Goal: Task Accomplishment & Management: Complete application form

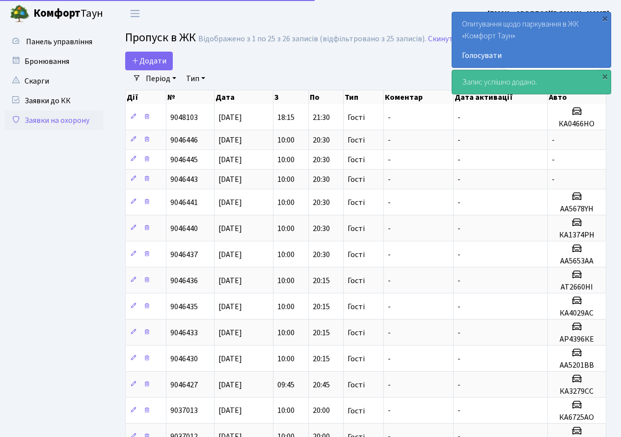
select select "25"
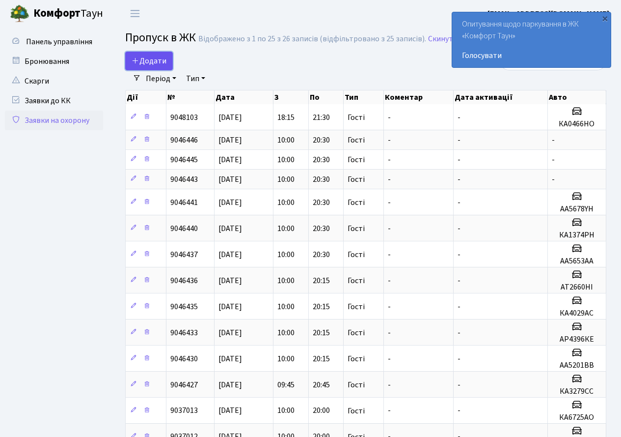
click at [153, 57] on span "Додати" at bounding box center [149, 60] width 35 height 11
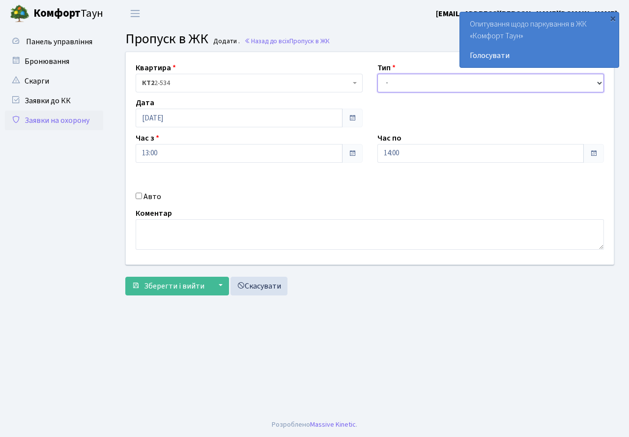
drag, startPoint x: 397, startPoint y: 82, endPoint x: 396, endPoint y: 88, distance: 6.4
click at [397, 82] on select "- Доставка Таксі Гості Сервіс" at bounding box center [490, 83] width 227 height 19
select select "3"
click at [377, 74] on select "- Доставка Таксі Гості Сервіс" at bounding box center [490, 83] width 227 height 19
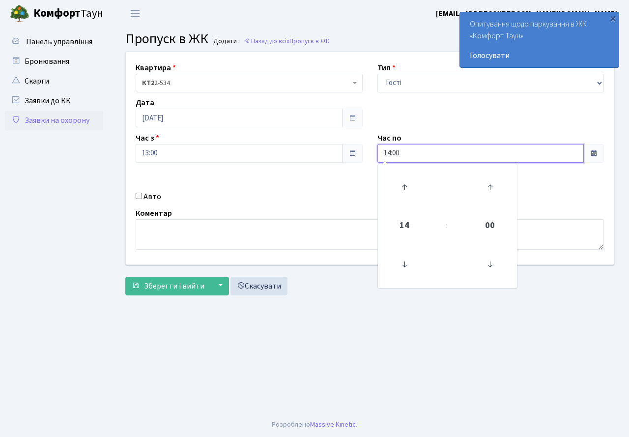
click at [412, 157] on input "14:00" at bounding box center [480, 153] width 207 height 19
click at [410, 185] on icon at bounding box center [404, 187] width 27 height 27
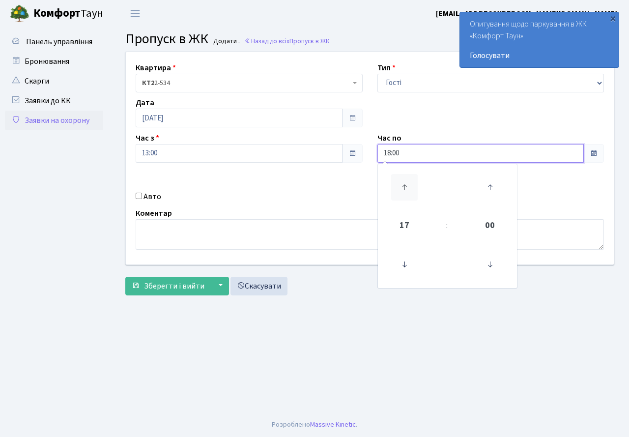
click at [410, 185] on icon at bounding box center [404, 187] width 27 height 27
click at [409, 185] on icon at bounding box center [404, 187] width 27 height 27
drag, startPoint x: 402, startPoint y: 260, endPoint x: 280, endPoint y: 186, distance: 142.2
click at [399, 257] on icon at bounding box center [404, 264] width 27 height 27
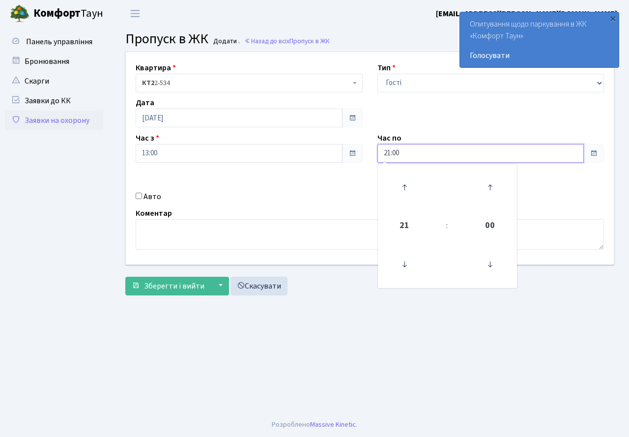
type input "20:00"
click at [279, 186] on div "Квартира <b>КТ2</b>&nbsp;&nbsp;&nbsp;2-534 КТ2 2-534 Тип - Доставка Таксі Гості…" at bounding box center [369, 158] width 502 height 212
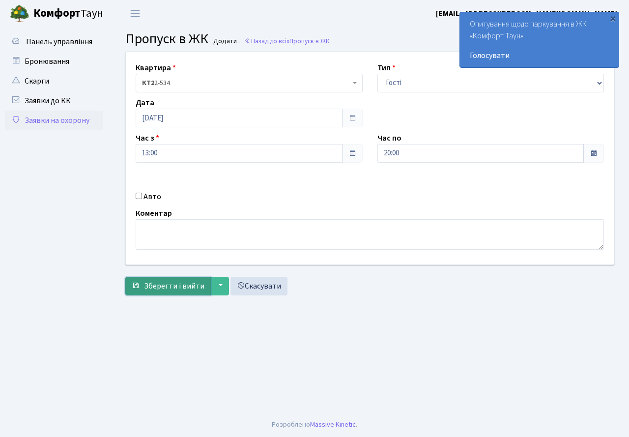
click at [171, 289] on span "Зберегти і вийти" at bounding box center [174, 285] width 60 height 11
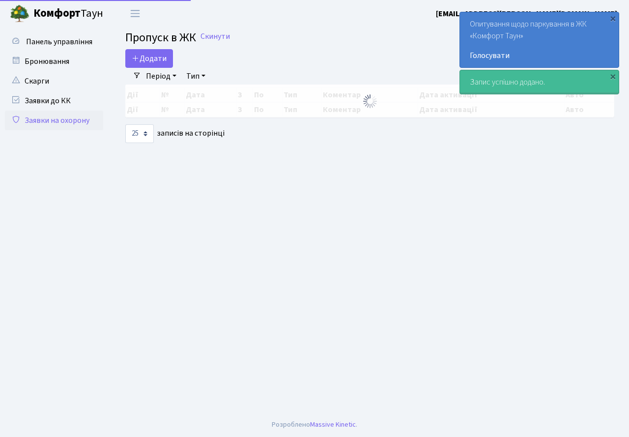
select select "25"
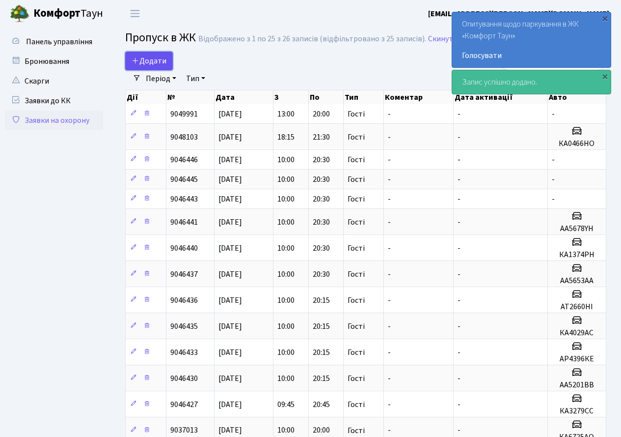
click at [146, 63] on span "Додати" at bounding box center [149, 60] width 35 height 11
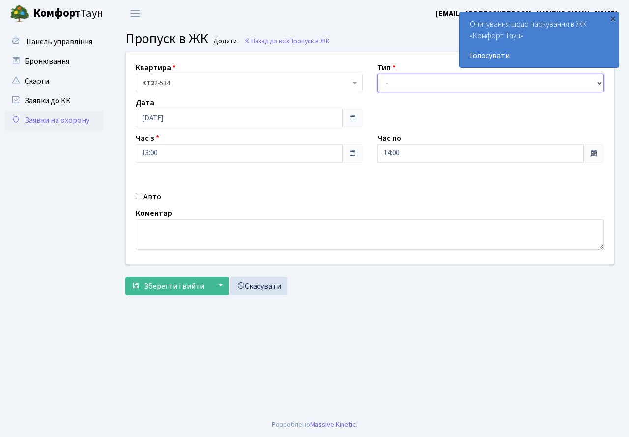
click at [395, 82] on select "- Доставка Таксі Гості Сервіс" at bounding box center [490, 83] width 227 height 19
select select "3"
click at [377, 74] on select "- Доставка Таксі Гості Сервіс" at bounding box center [490, 83] width 227 height 19
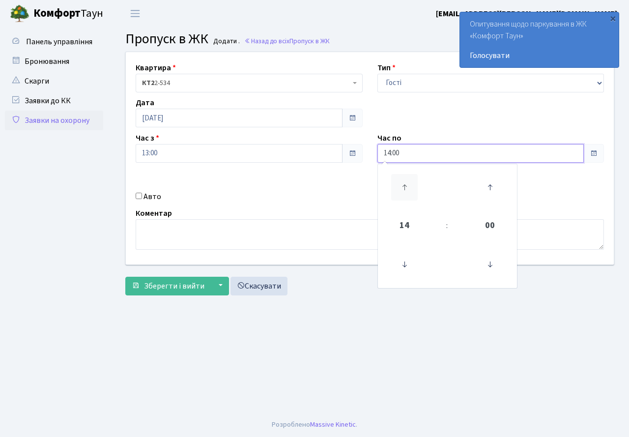
drag, startPoint x: 410, startPoint y: 153, endPoint x: 398, endPoint y: 183, distance: 32.5
click at [408, 161] on input "14:00" at bounding box center [480, 153] width 207 height 19
click at [404, 175] on icon at bounding box center [404, 187] width 27 height 27
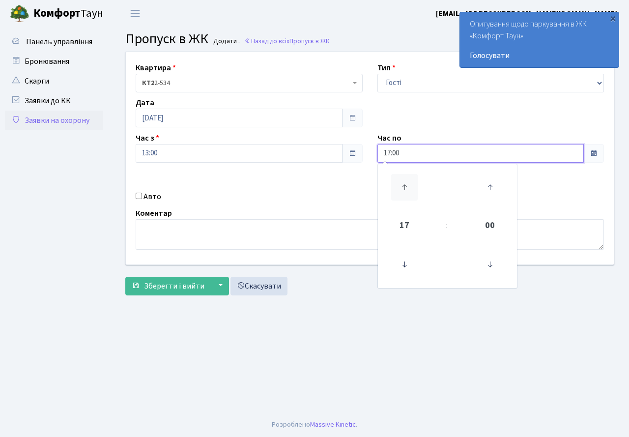
click at [404, 175] on icon at bounding box center [404, 187] width 27 height 27
click at [402, 264] on icon at bounding box center [404, 264] width 27 height 27
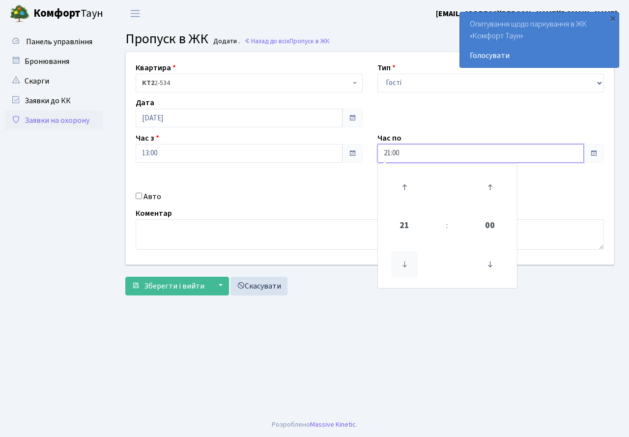
type input "20:00"
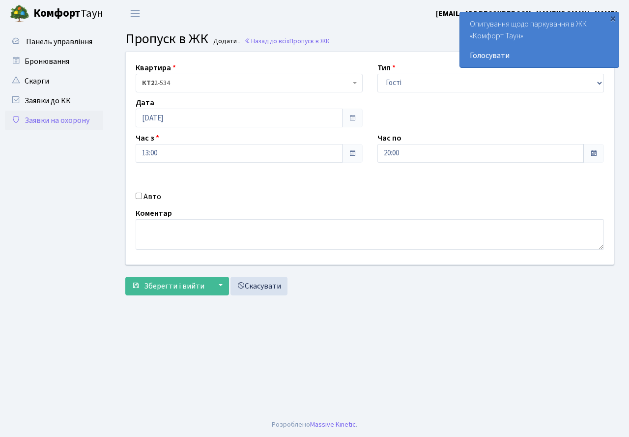
click at [317, 205] on div "Квартира <b>КТ2</b>&nbsp;&nbsp;&nbsp;2-534 КТ2 2-534 Тип - Доставка Таксі Гості…" at bounding box center [369, 158] width 502 height 212
click at [162, 284] on span "Зберегти і вийти" at bounding box center [174, 285] width 60 height 11
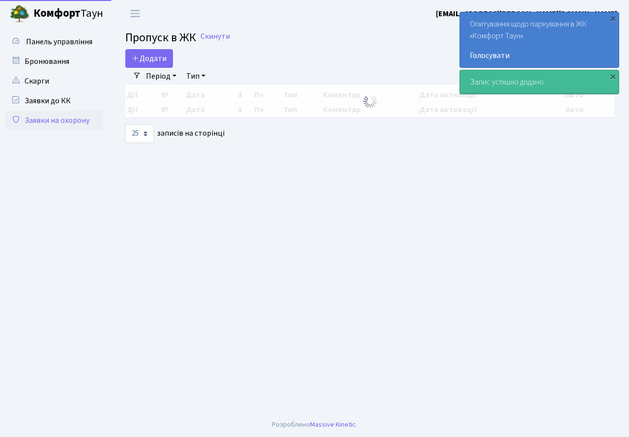
select select "25"
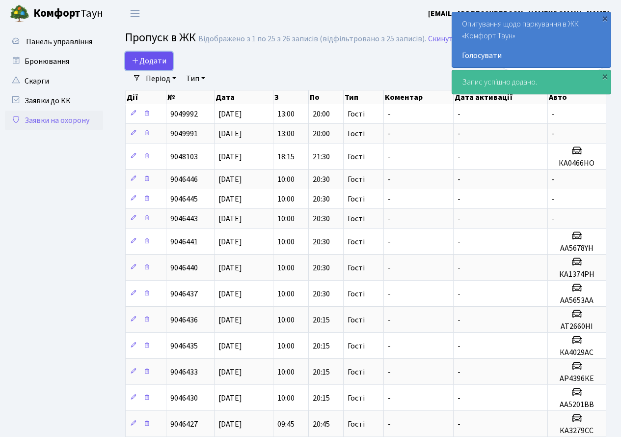
click at [150, 56] on span "Додати" at bounding box center [149, 60] width 35 height 11
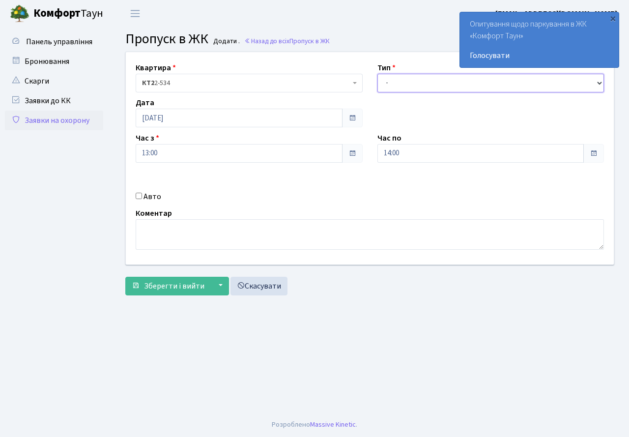
drag, startPoint x: 409, startPoint y: 83, endPoint x: 410, endPoint y: 92, distance: 8.4
click at [409, 83] on select "- Доставка Таксі Гості Сервіс" at bounding box center [490, 83] width 227 height 19
select select "3"
click at [377, 74] on select "- Доставка Таксі Гості Сервіс" at bounding box center [490, 83] width 227 height 19
drag, startPoint x: 407, startPoint y: 152, endPoint x: 408, endPoint y: 160, distance: 7.4
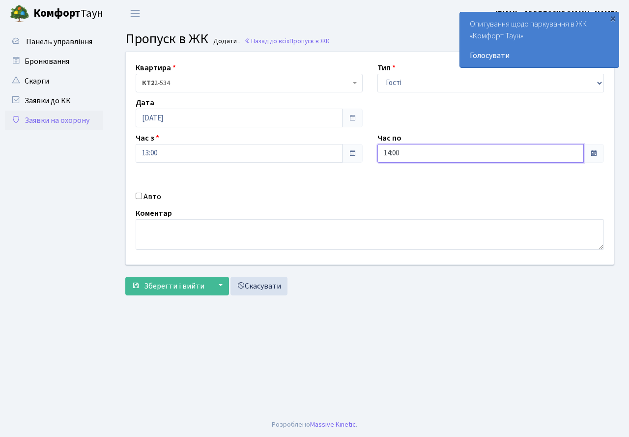
click at [408, 155] on input "14:00" at bounding box center [480, 153] width 207 height 19
click at [404, 188] on icon at bounding box center [404, 187] width 27 height 27
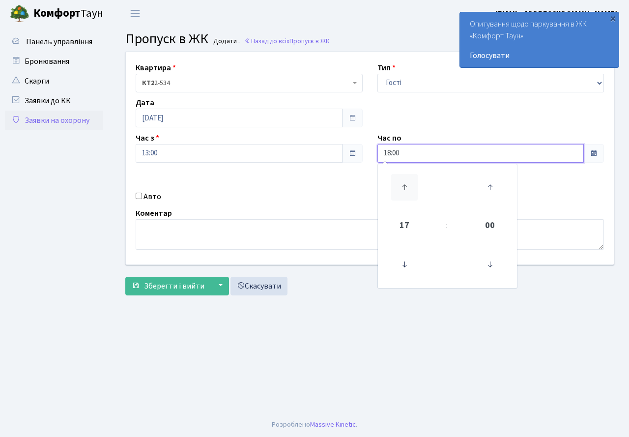
click at [404, 188] on icon at bounding box center [404, 187] width 27 height 27
click at [403, 252] on icon at bounding box center [404, 264] width 27 height 27
type input "20:00"
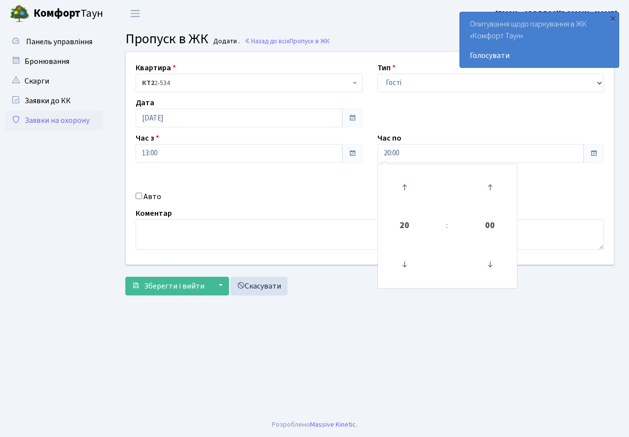
click at [351, 199] on div "Авто" at bounding box center [249, 197] width 242 height 12
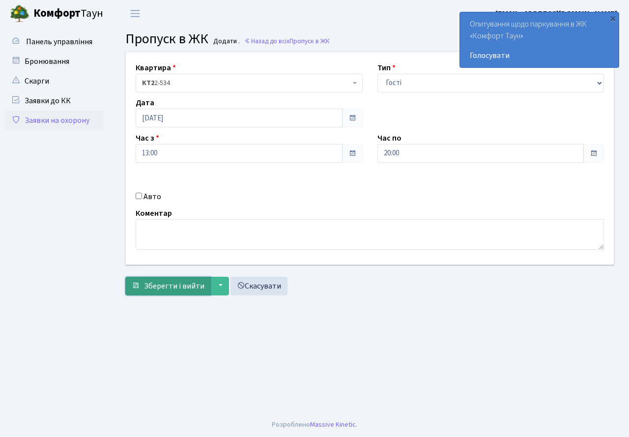
click at [176, 286] on span "Зберегти і вийти" at bounding box center [174, 285] width 60 height 11
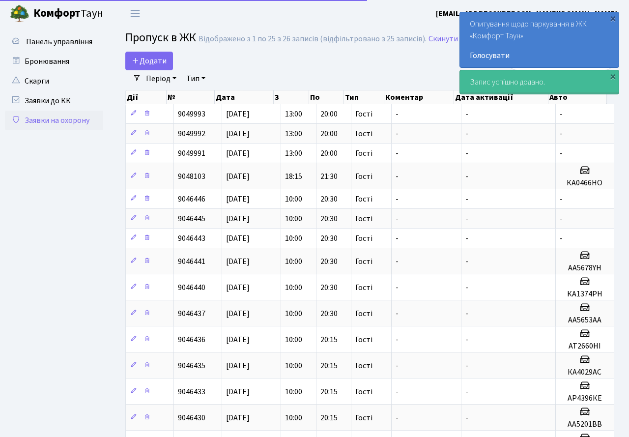
select select "25"
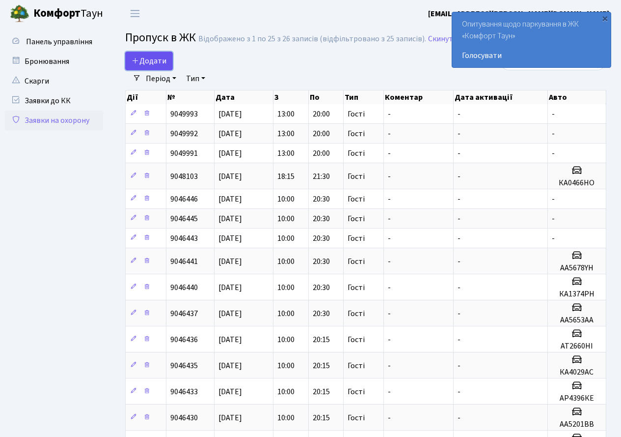
click at [147, 53] on link "Додати" at bounding box center [149, 61] width 48 height 19
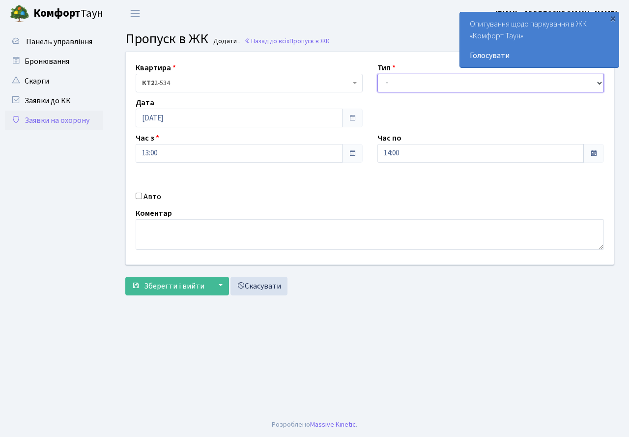
click at [393, 79] on select "- Доставка Таксі Гості Сервіс" at bounding box center [490, 83] width 227 height 19
select select "3"
click at [377, 74] on select "- Доставка Таксі Гості Сервіс" at bounding box center [490, 83] width 227 height 19
click at [414, 154] on input "14:00" at bounding box center [480, 153] width 207 height 19
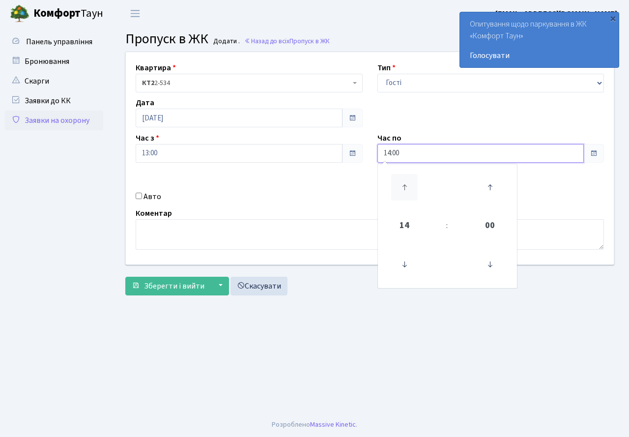
click at [404, 180] on icon at bounding box center [404, 187] width 27 height 27
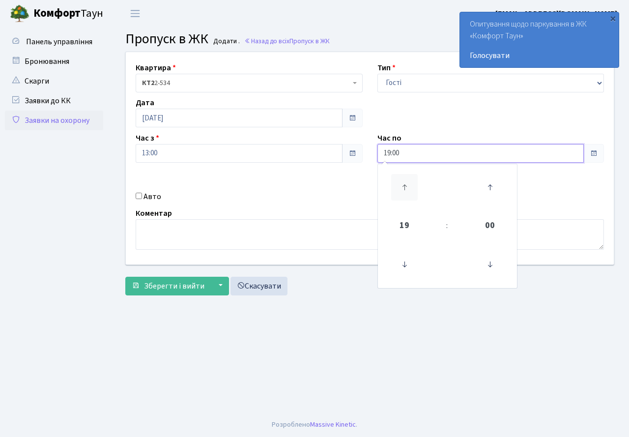
click at [404, 180] on icon at bounding box center [404, 187] width 27 height 27
click at [404, 272] on icon at bounding box center [404, 264] width 27 height 27
type input "20:00"
click at [305, 217] on div "Коментар" at bounding box center [369, 228] width 483 height 42
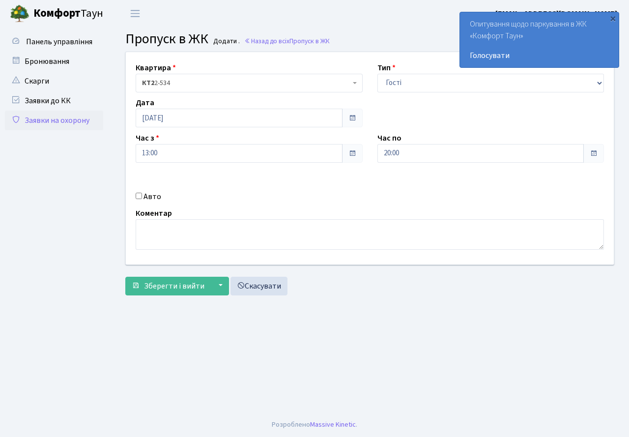
click at [138, 197] on input "Авто" at bounding box center [139, 195] width 6 height 6
checkbox input "true"
type input "КА0466НО"
click at [171, 281] on span "Зберегти і вийти" at bounding box center [174, 285] width 60 height 11
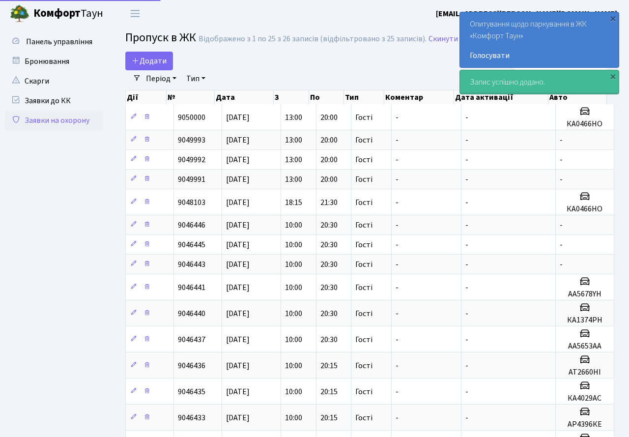
select select "25"
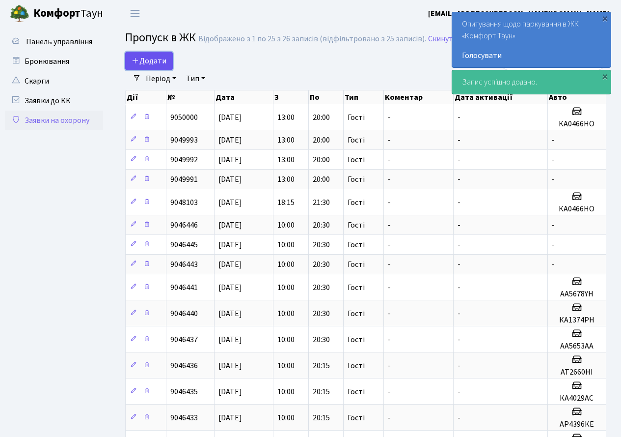
click at [149, 61] on span "Додати" at bounding box center [149, 60] width 35 height 11
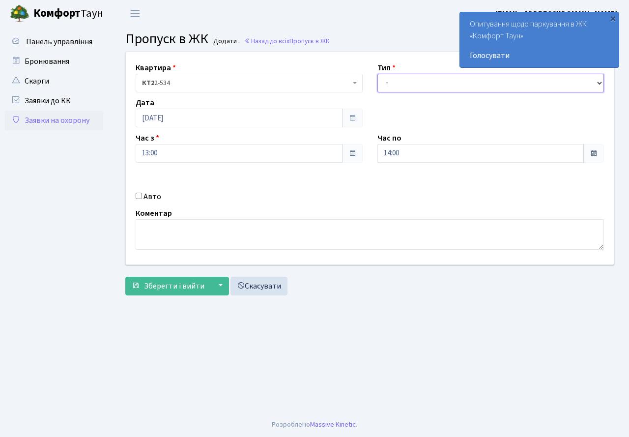
click at [437, 86] on select "- Доставка Таксі Гості Сервіс" at bounding box center [490, 83] width 227 height 19
select select "3"
click at [377, 74] on select "- Доставка Таксі Гості Сервіс" at bounding box center [490, 83] width 227 height 19
click at [415, 158] on input "14:00" at bounding box center [480, 153] width 207 height 19
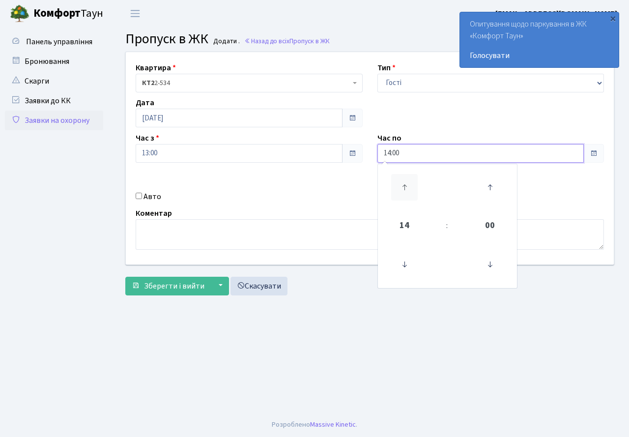
click at [406, 178] on icon at bounding box center [404, 187] width 27 height 27
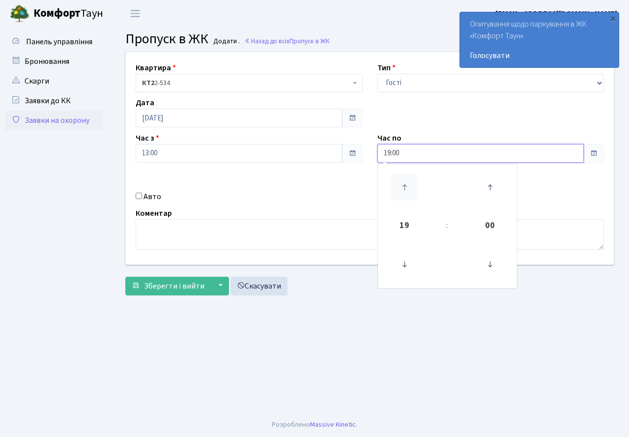
click at [406, 178] on icon at bounding box center [404, 187] width 27 height 27
type input "20:00"
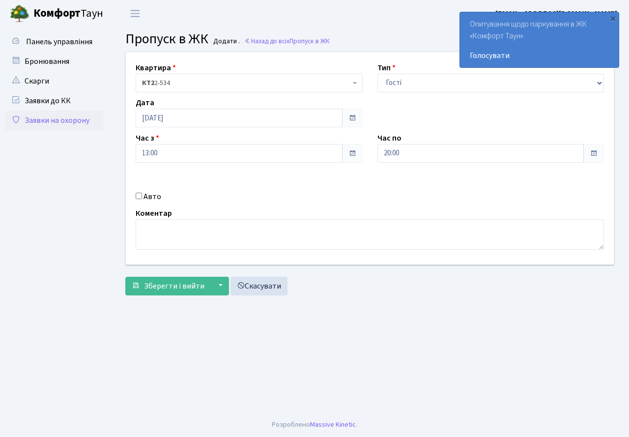
click at [289, 192] on div "Авто" at bounding box center [249, 197] width 242 height 12
click at [139, 194] on input "Авто" at bounding box center [139, 195] width 6 height 6
checkbox input "true"
type input "АА2049ІВ"
click at [182, 285] on span "Зберегти і вийти" at bounding box center [174, 285] width 60 height 11
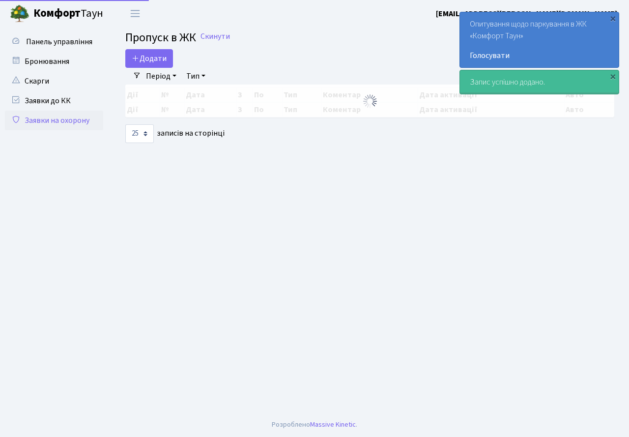
select select "25"
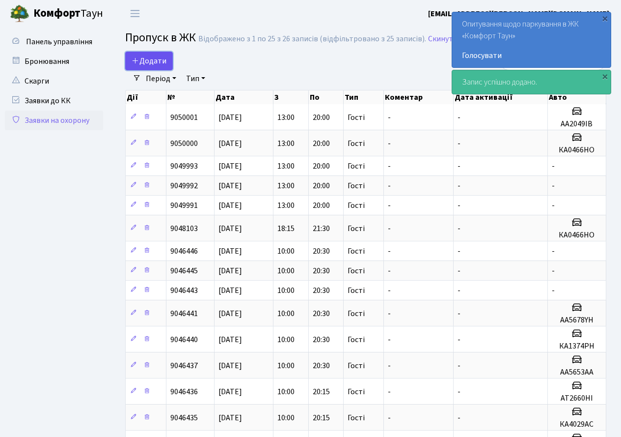
click at [163, 64] on span "Додати" at bounding box center [149, 60] width 35 height 11
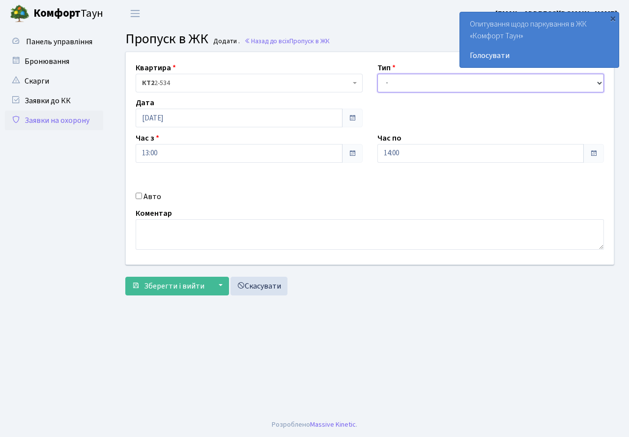
click at [396, 90] on select "- Доставка Таксі Гості Сервіс" at bounding box center [490, 83] width 227 height 19
select select "3"
click at [377, 74] on select "- Доставка Таксі Гості Сервіс" at bounding box center [490, 83] width 227 height 19
click at [402, 161] on input "14:00" at bounding box center [480, 153] width 207 height 19
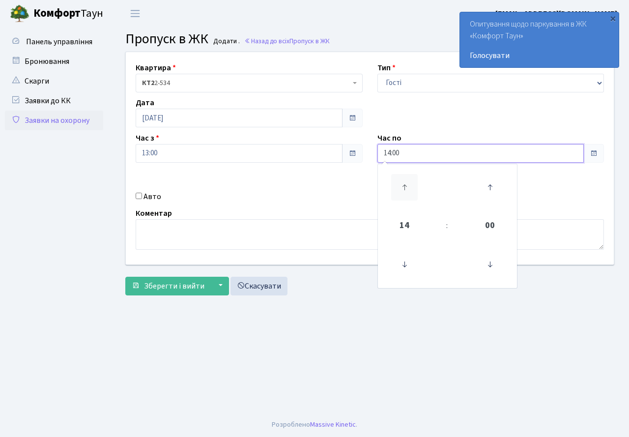
click at [405, 183] on icon at bounding box center [404, 187] width 27 height 27
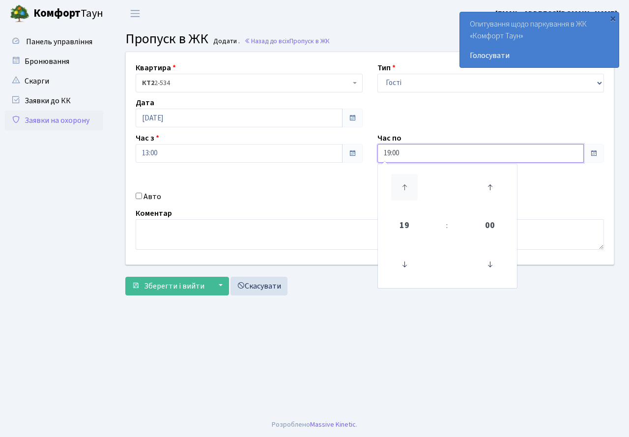
click at [405, 183] on icon at bounding box center [404, 187] width 27 height 27
type input "20:00"
drag, startPoint x: 267, startPoint y: 197, endPoint x: 200, endPoint y: 187, distance: 67.1
click at [266, 197] on div "Авто" at bounding box center [249, 197] width 242 height 12
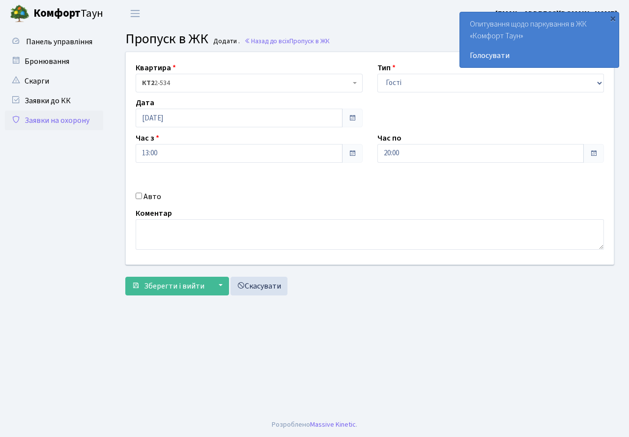
click at [139, 194] on input "Авто" at bounding box center [139, 195] width 6 height 6
checkbox input "true"
type input "АІ3197РС"
click at [170, 285] on span "Зберегти і вийти" at bounding box center [174, 285] width 60 height 11
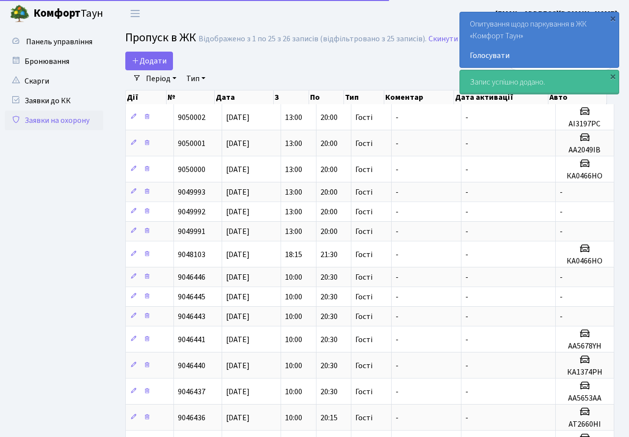
select select "25"
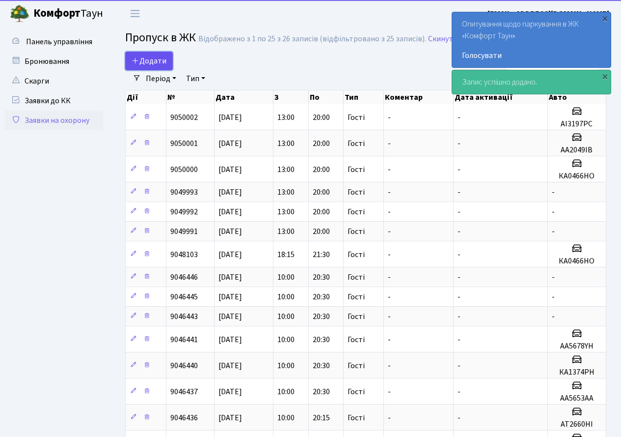
click at [156, 61] on span "Додати" at bounding box center [149, 60] width 35 height 11
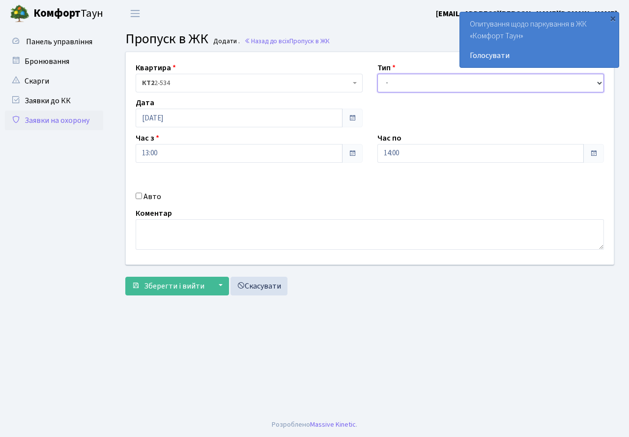
drag, startPoint x: 405, startPoint y: 85, endPoint x: 409, endPoint y: 91, distance: 6.8
click at [407, 86] on select "- Доставка Таксі Гості Сервіс" at bounding box center [490, 83] width 227 height 19
select select "3"
click at [377, 74] on select "- Доставка Таксі Гості Сервіс" at bounding box center [490, 83] width 227 height 19
drag, startPoint x: 413, startPoint y: 147, endPoint x: 411, endPoint y: 156, distance: 9.6
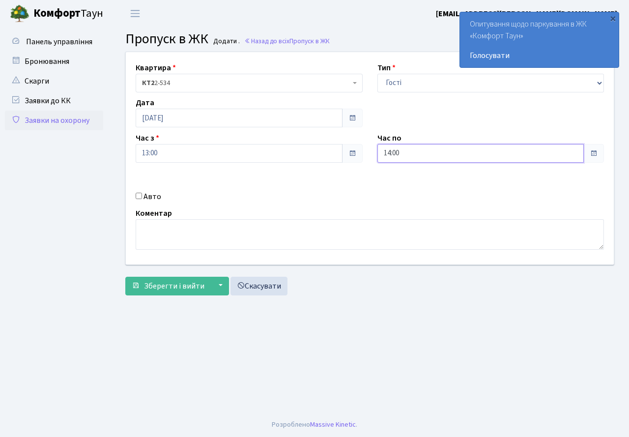
click at [412, 151] on input "14:00" at bounding box center [480, 153] width 207 height 19
click at [403, 173] on link at bounding box center [403, 186] width 29 height 35
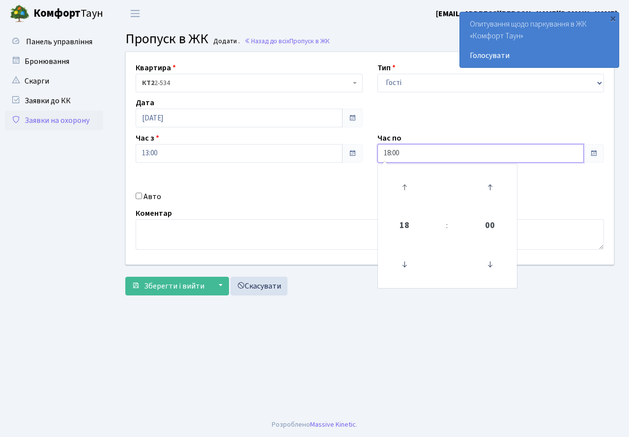
click at [403, 173] on link at bounding box center [403, 186] width 29 height 35
type input "20:00"
click at [322, 178] on div "Квартира <b>КТ2</b>&nbsp;&nbsp;&nbsp;2-534 КТ2 2-534 Тип - Доставка Таксі Гості…" at bounding box center [369, 158] width 502 height 212
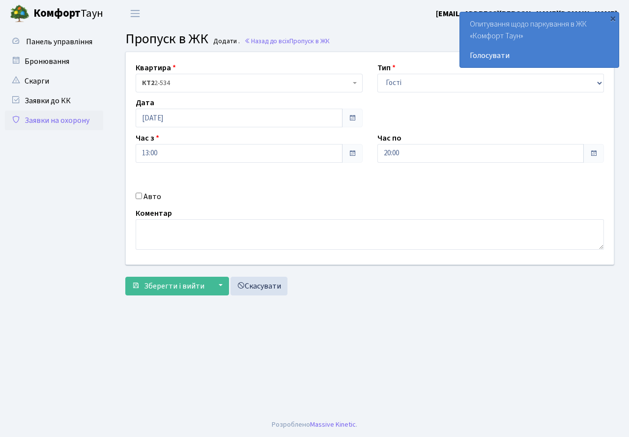
click at [140, 195] on input "Авто" at bounding box center [139, 195] width 6 height 6
checkbox input "true"
type input "АІ1793РО"
click at [158, 290] on span "Зберегти і вийти" at bounding box center [174, 285] width 60 height 11
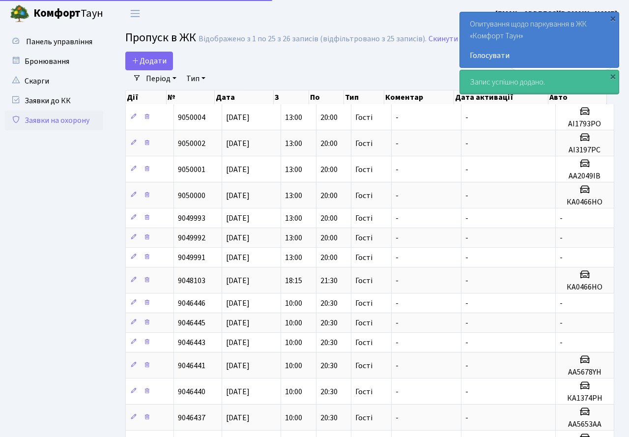
select select "25"
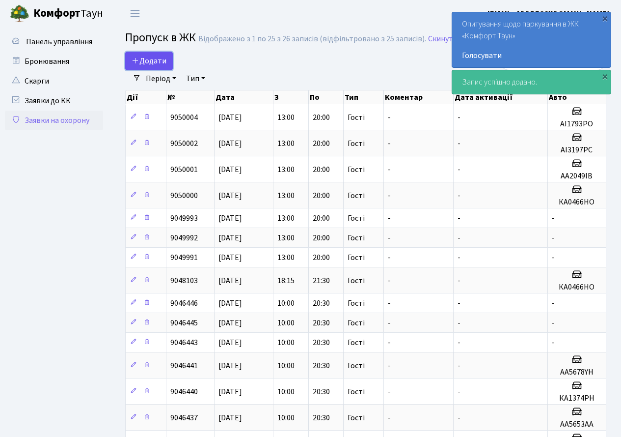
click at [156, 59] on span "Додати" at bounding box center [149, 60] width 35 height 11
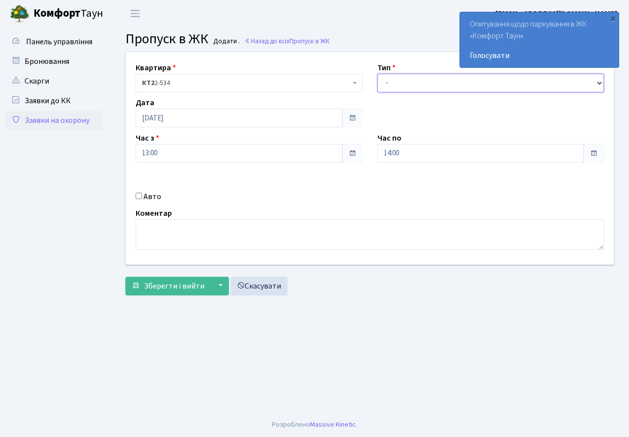
click at [401, 82] on select "- Доставка Таксі Гості Сервіс" at bounding box center [490, 83] width 227 height 19
select select "3"
click at [377, 74] on select "- Доставка Таксі Гості Сервіс" at bounding box center [490, 83] width 227 height 19
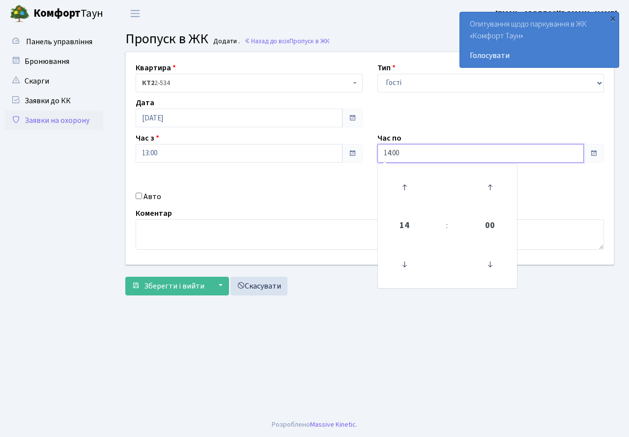
drag, startPoint x: 414, startPoint y: 153, endPoint x: 403, endPoint y: 175, distance: 25.0
click at [414, 155] on input "14:00" at bounding box center [480, 153] width 207 height 19
click at [403, 176] on icon at bounding box center [404, 187] width 27 height 27
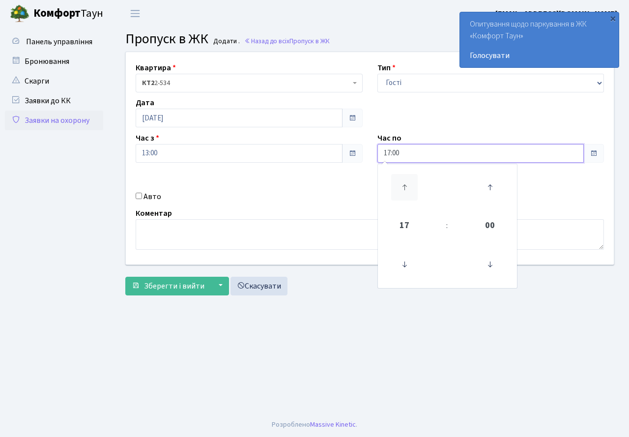
click at [403, 176] on icon at bounding box center [404, 187] width 27 height 27
type input "20:00"
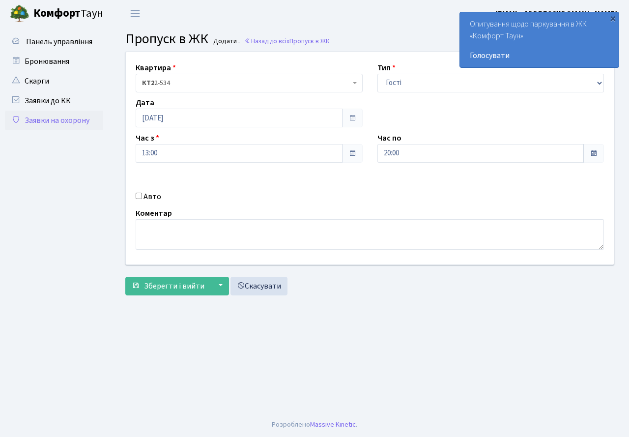
click at [269, 195] on div "Авто" at bounding box center [249, 197] width 242 height 12
click at [136, 196] on input "Авто" at bounding box center [139, 195] width 6 height 6
checkbox input "true"
type input "ВІ8226ЕВ"
click at [176, 284] on span "Зберегти і вийти" at bounding box center [174, 285] width 60 height 11
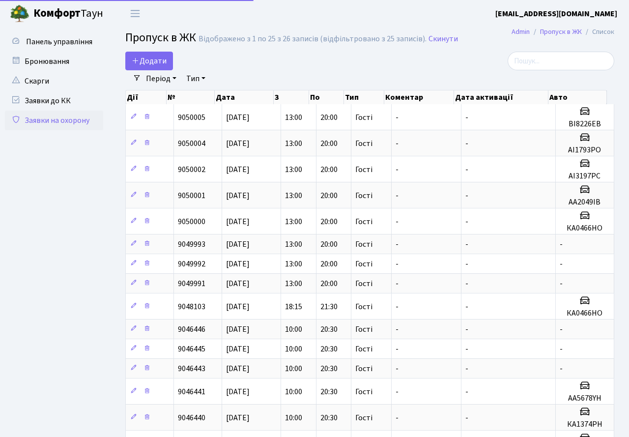
select select "25"
